Goal: Task Accomplishment & Management: Manage account settings

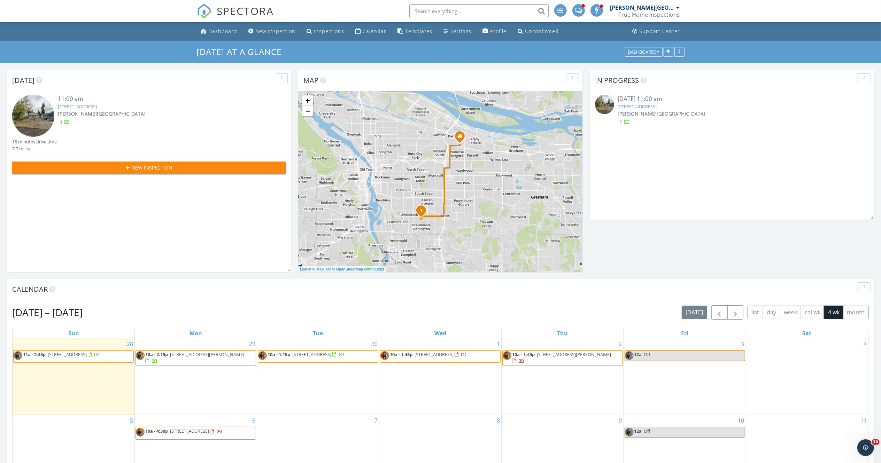
click at [97, 107] on link "6320 se 63rd ave, Portland, OR 97202" at bounding box center [77, 106] width 39 height 6
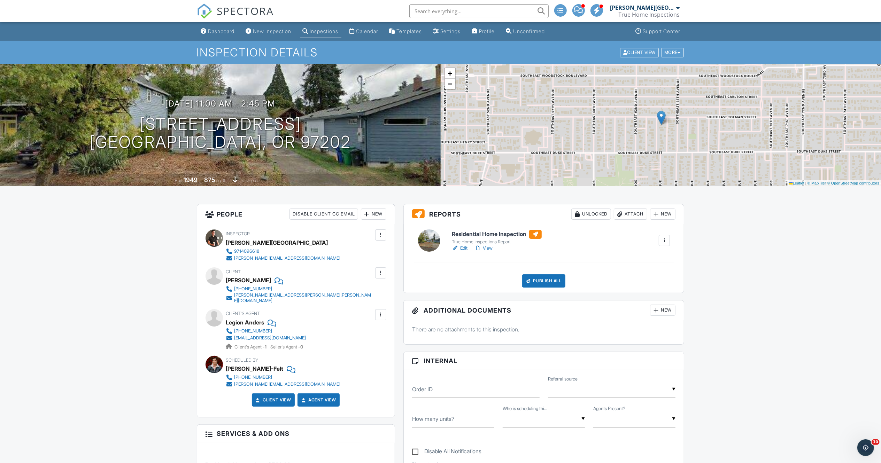
click at [462, 249] on link "Edit" at bounding box center [460, 248] width 16 height 7
